Goal: Information Seeking & Learning: Learn about a topic

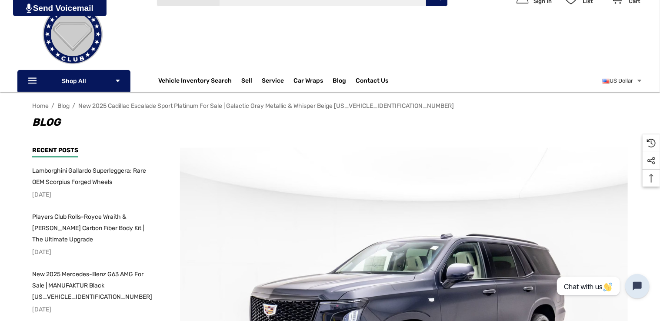
scroll to position [174, 0]
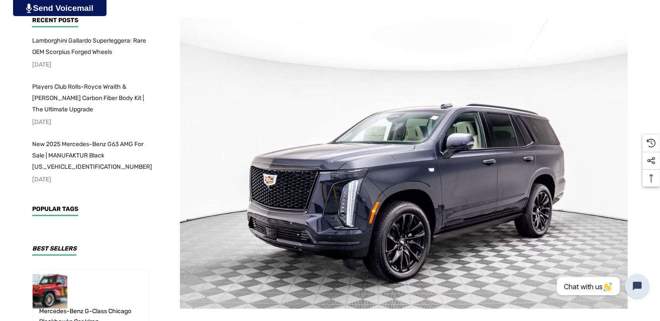
scroll to position [174, 0]
click at [476, 173] on img at bounding box center [404, 162] width 448 height 291
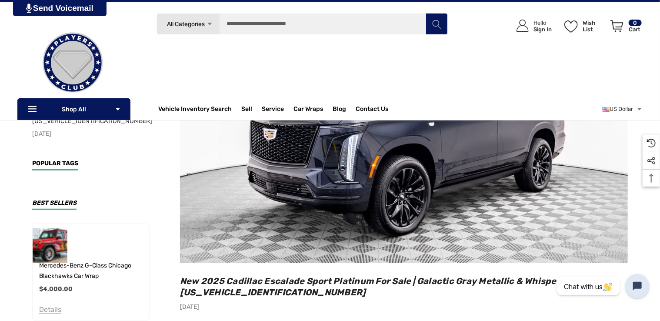
scroll to position [261, 0]
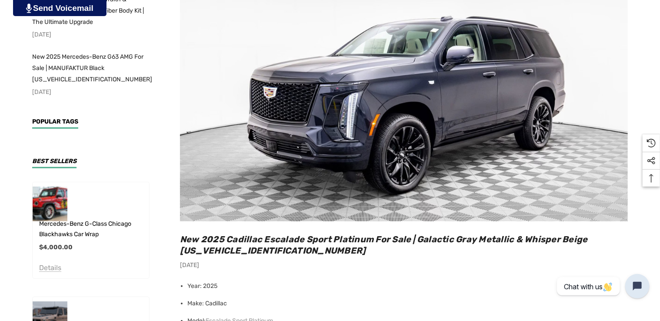
click at [440, 117] on img at bounding box center [404, 75] width 448 height 291
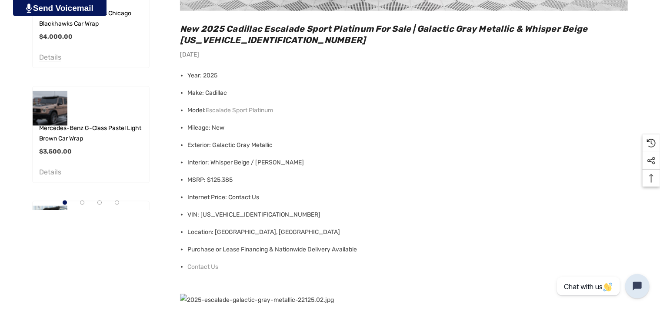
scroll to position [478, 0]
